Goal: Find specific page/section: Find specific page/section

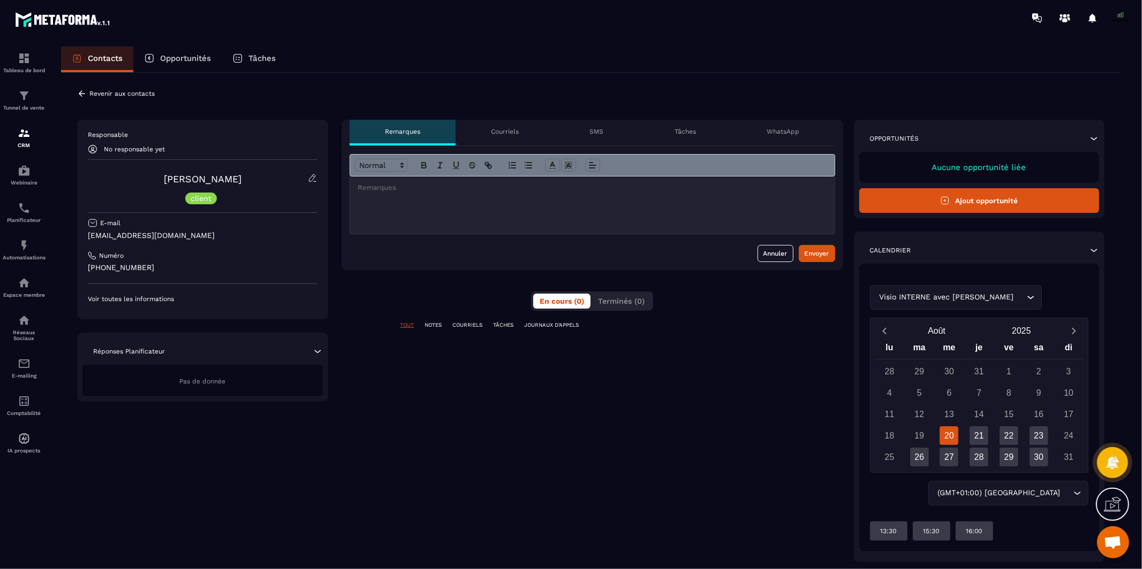
scroll to position [26, 0]
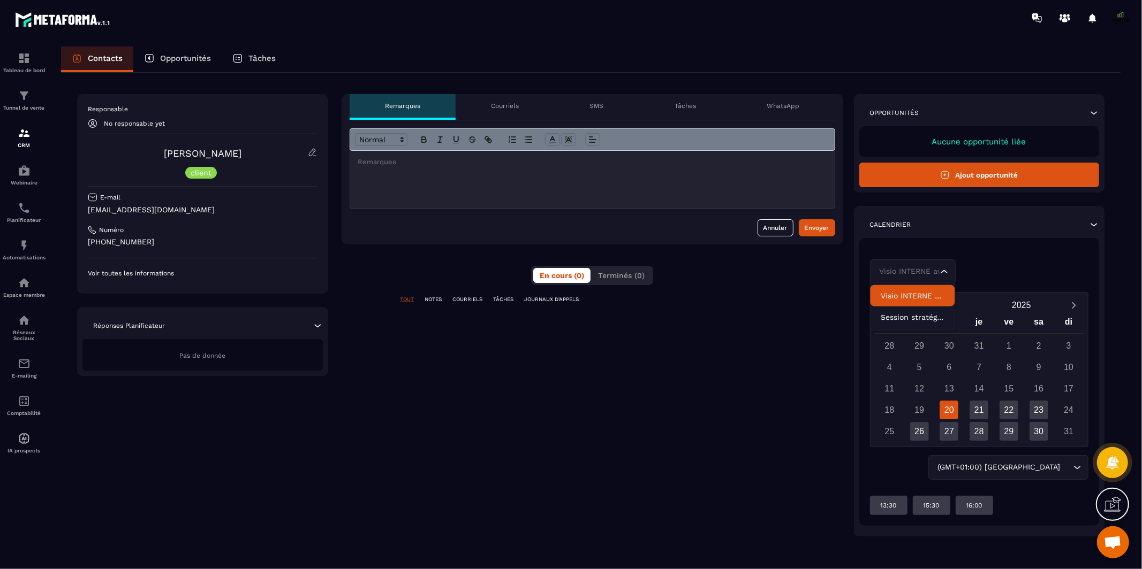
click at [996, 267] on div "Visio INTERNE avec [PERSON_NAME]..." at bounding box center [979, 272] width 219 height 25
click at [792, 329] on div "**********" at bounding box center [592, 315] width 502 height 443
click at [318, 326] on icon at bounding box center [317, 326] width 11 height 11
click at [199, 55] on p "Opportunités" at bounding box center [185, 59] width 51 height 10
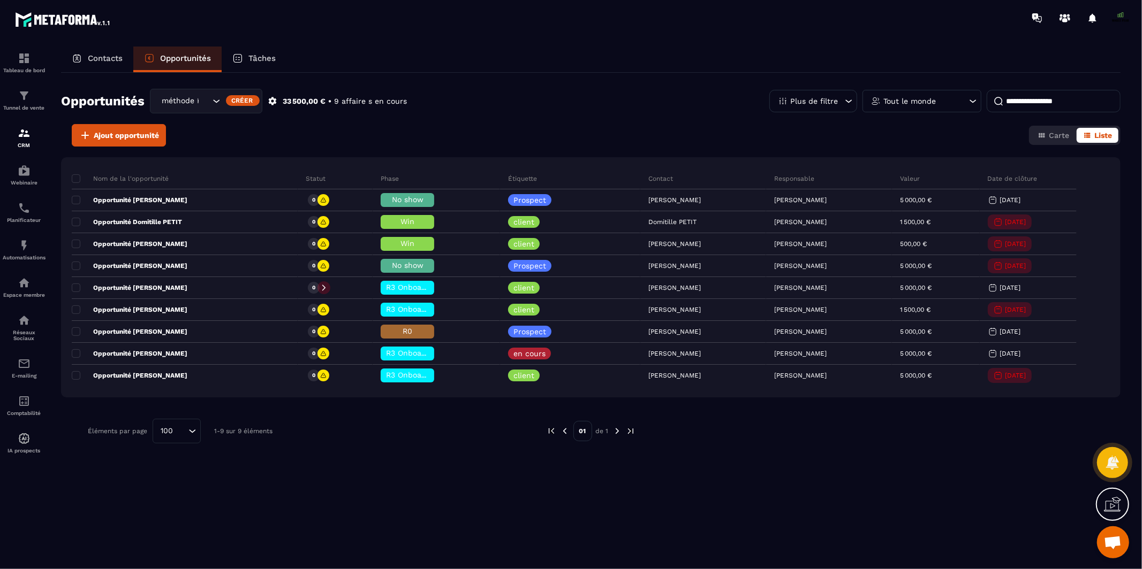
click at [105, 52] on div "Contacts" at bounding box center [97, 60] width 72 height 26
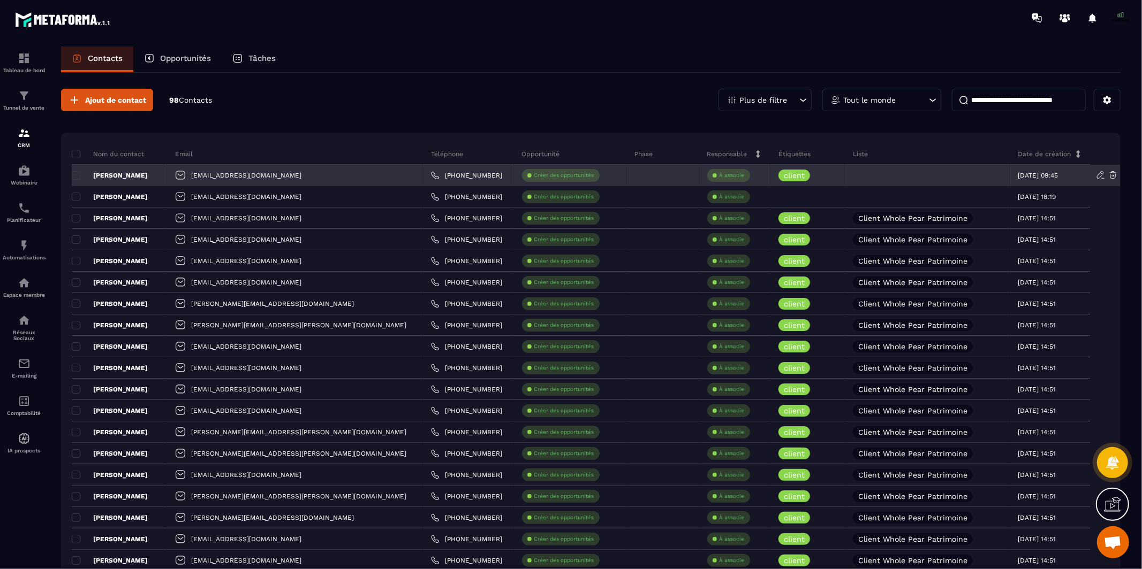
click at [130, 171] on p "[PERSON_NAME]" at bounding box center [110, 175] width 76 height 9
